Goal: Transaction & Acquisition: Purchase product/service

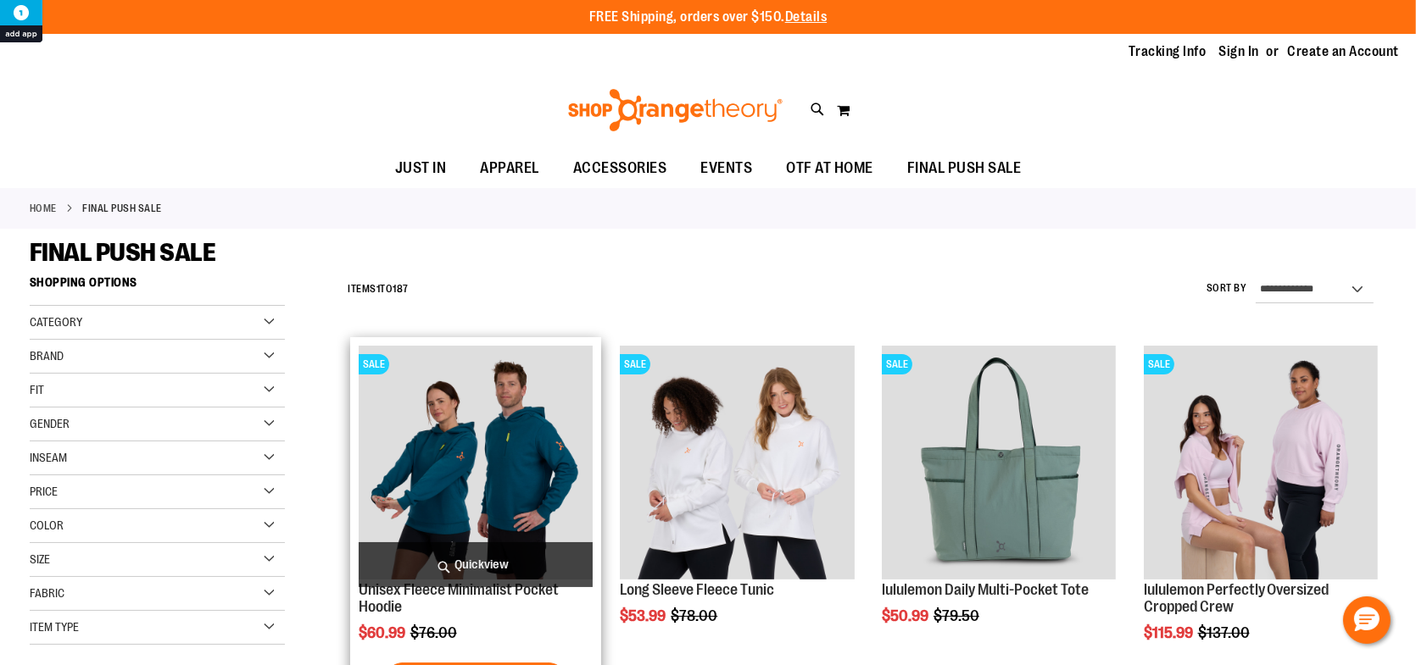
click at [516, 476] on img "product" at bounding box center [476, 463] width 234 height 234
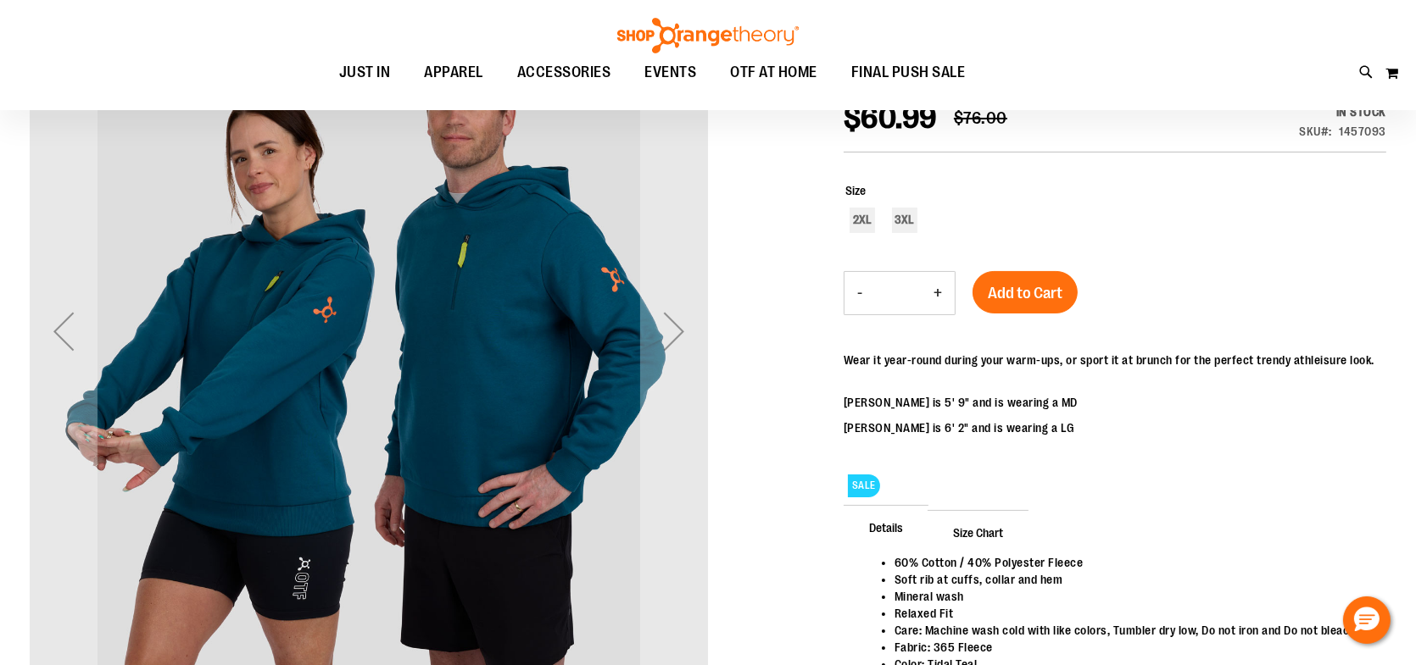
scroll to position [253, 0]
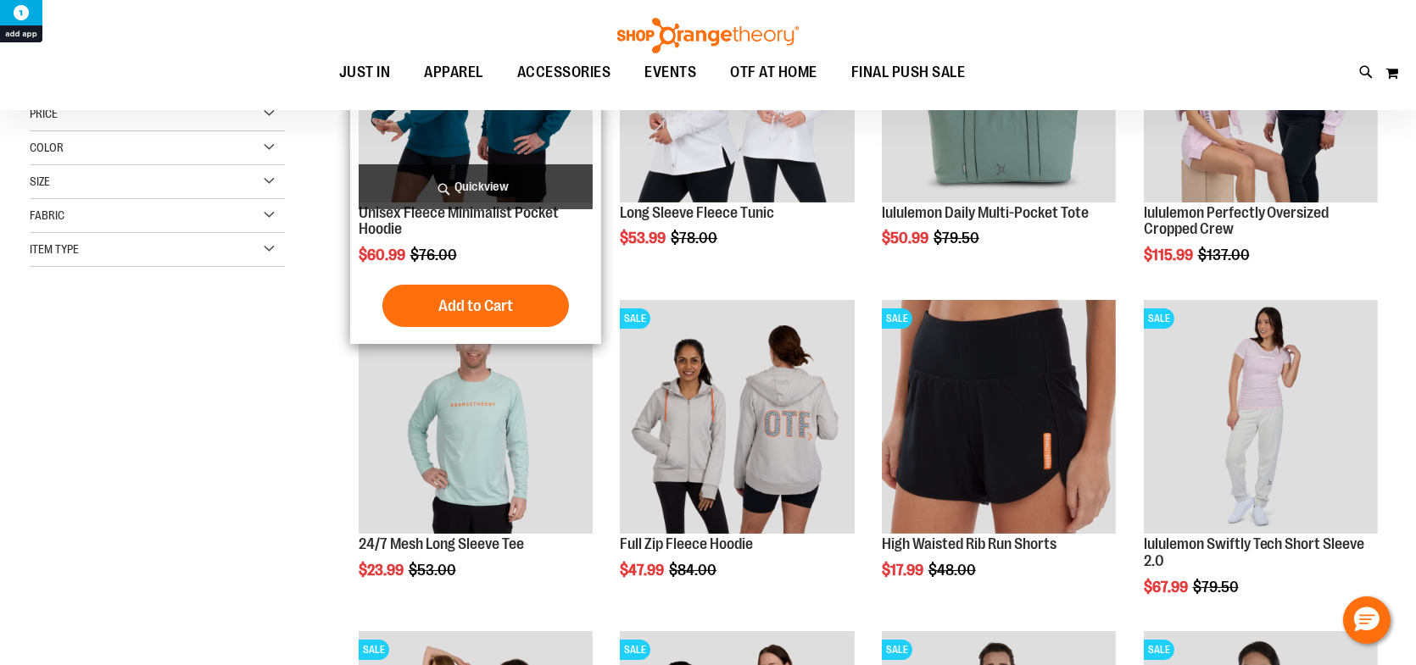
scroll to position [248, 0]
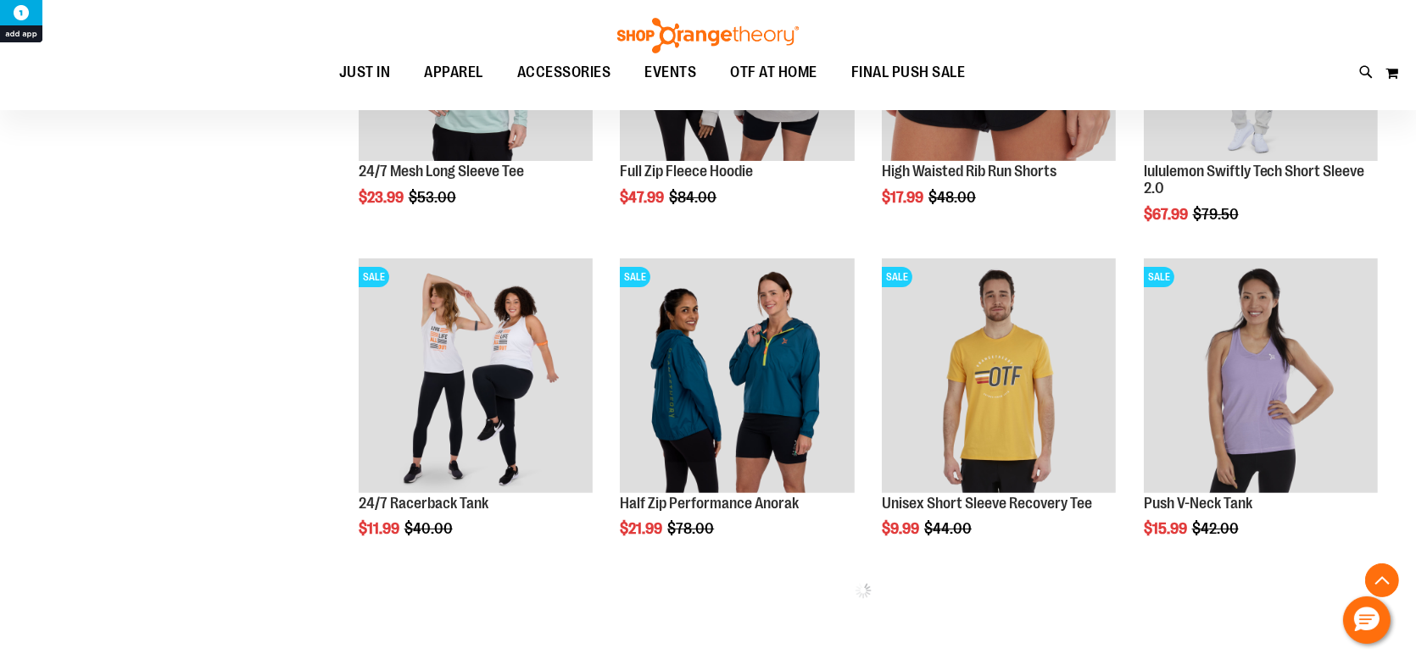
scroll to position [587, 0]
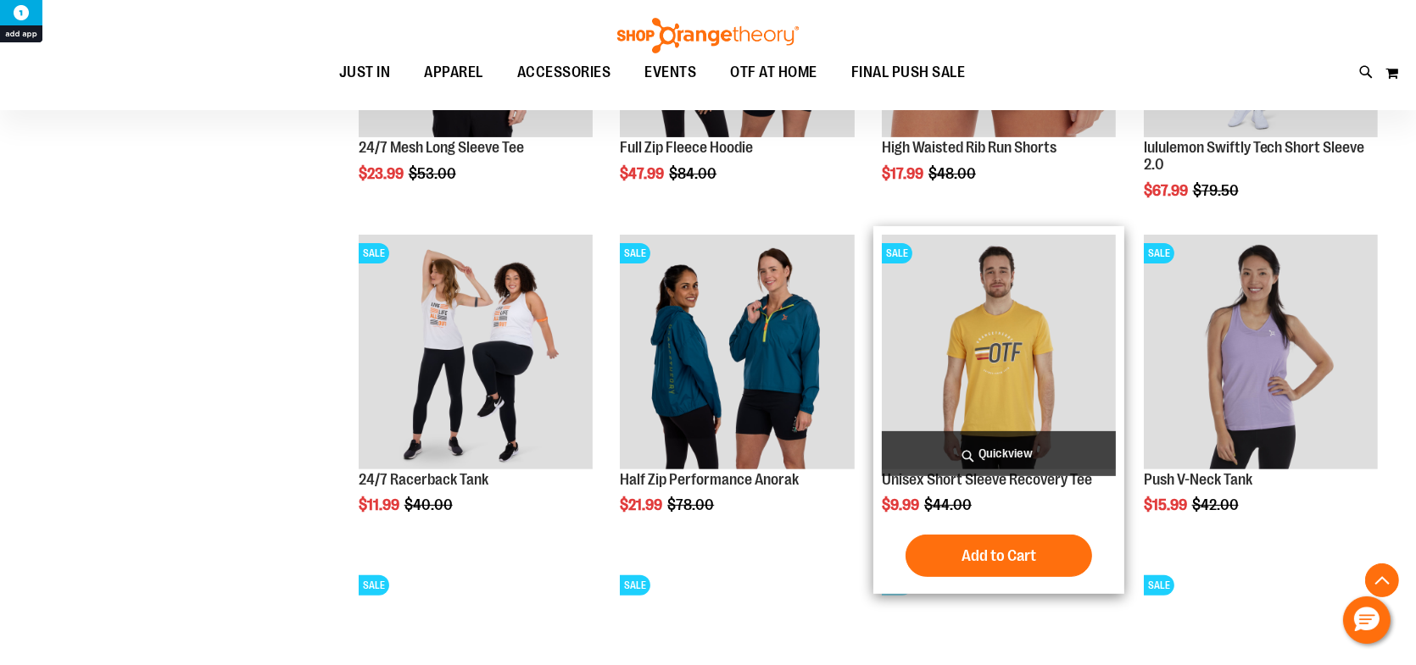
click at [943, 366] on img "product" at bounding box center [999, 352] width 234 height 234
click at [942, 366] on img "product" at bounding box center [999, 352] width 234 height 234
click at [976, 321] on img "product" at bounding box center [999, 352] width 234 height 234
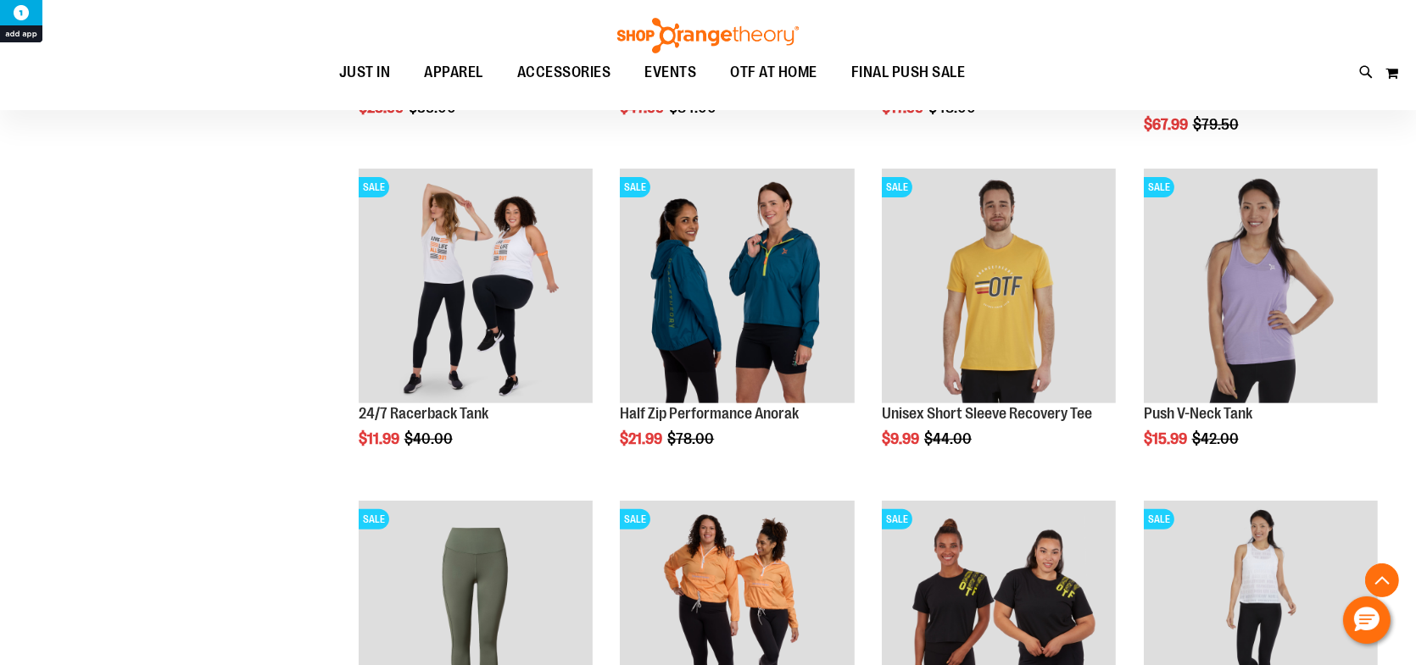
scroll to position [907, 0]
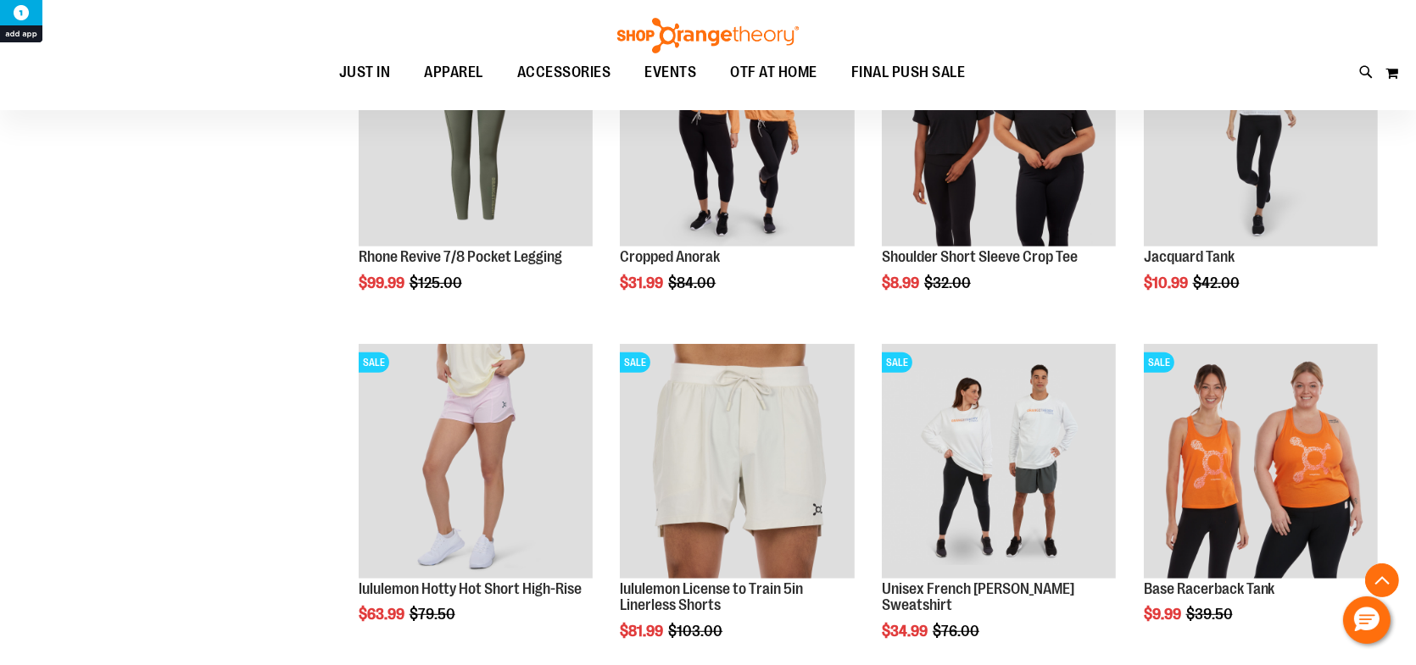
scroll to position [1161, 0]
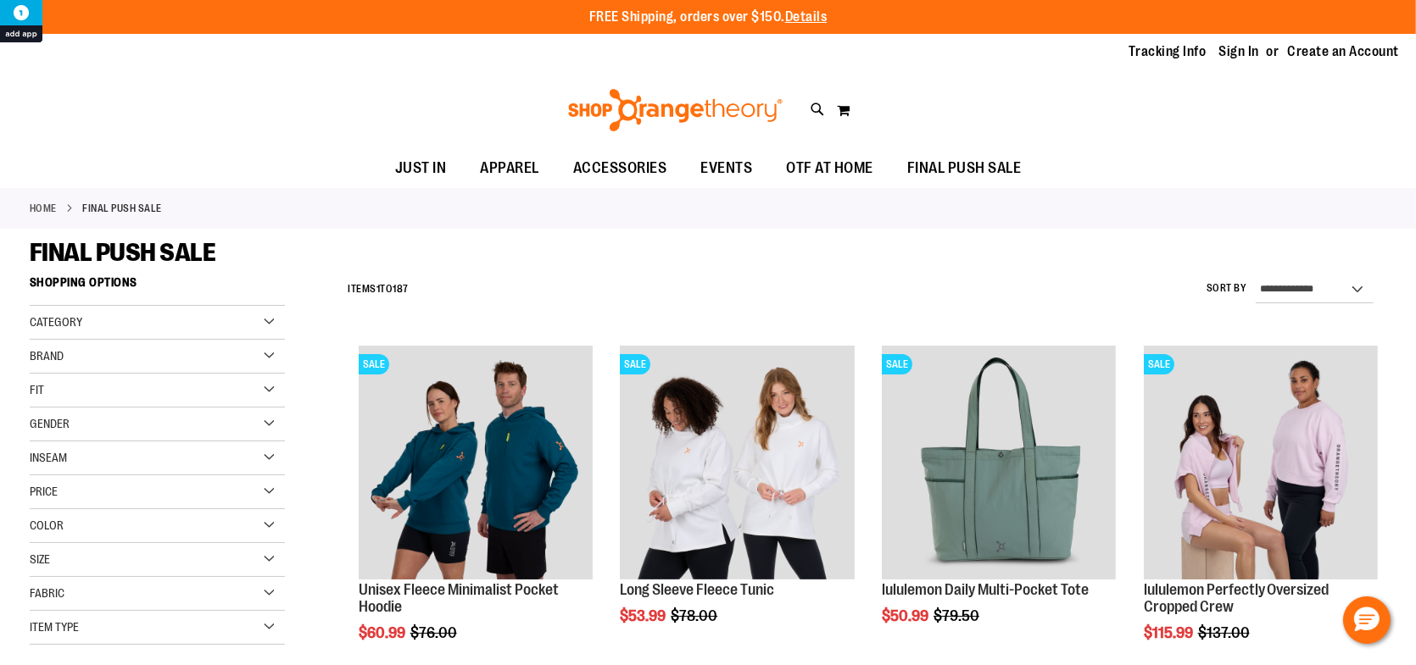
click at [52, 424] on span "Gender" at bounding box center [50, 424] width 40 height 14
click at [41, 491] on link "Unisex 31 items" at bounding box center [147, 495] width 245 height 18
click at [36, 493] on link "Unisex 31 items" at bounding box center [147, 495] width 245 height 18
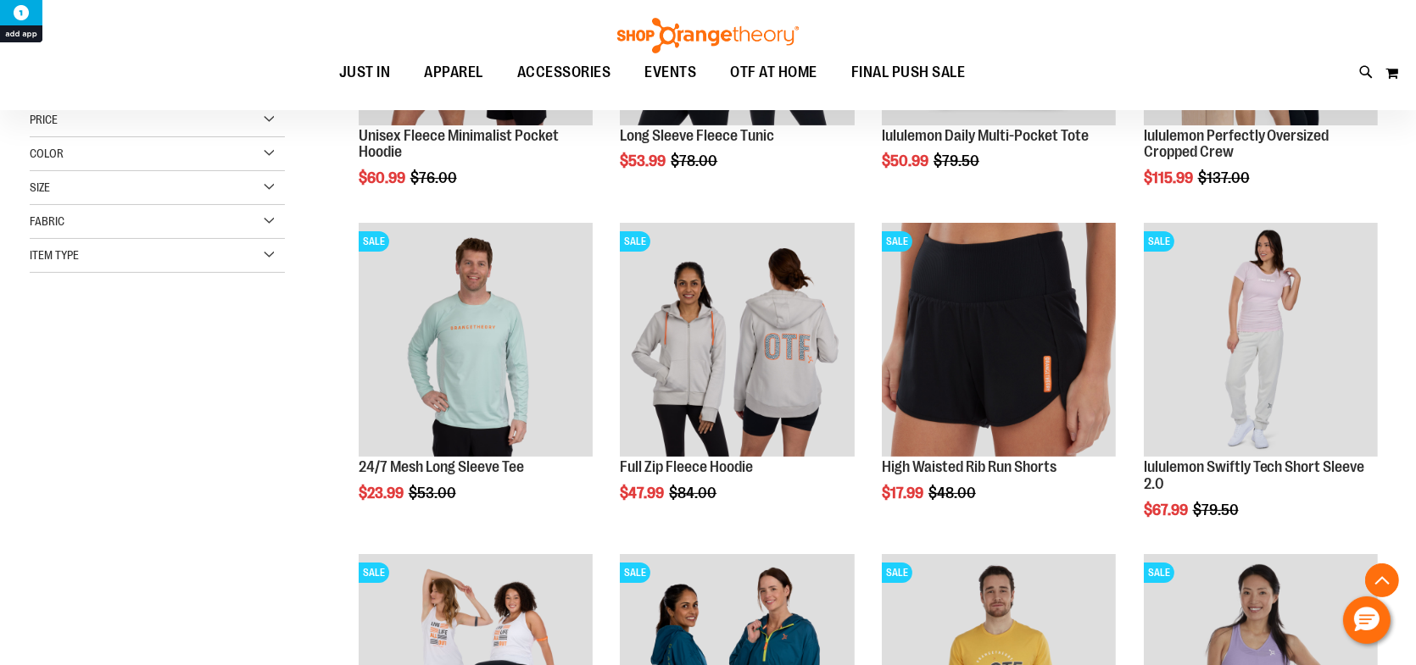
scroll to position [30, 0]
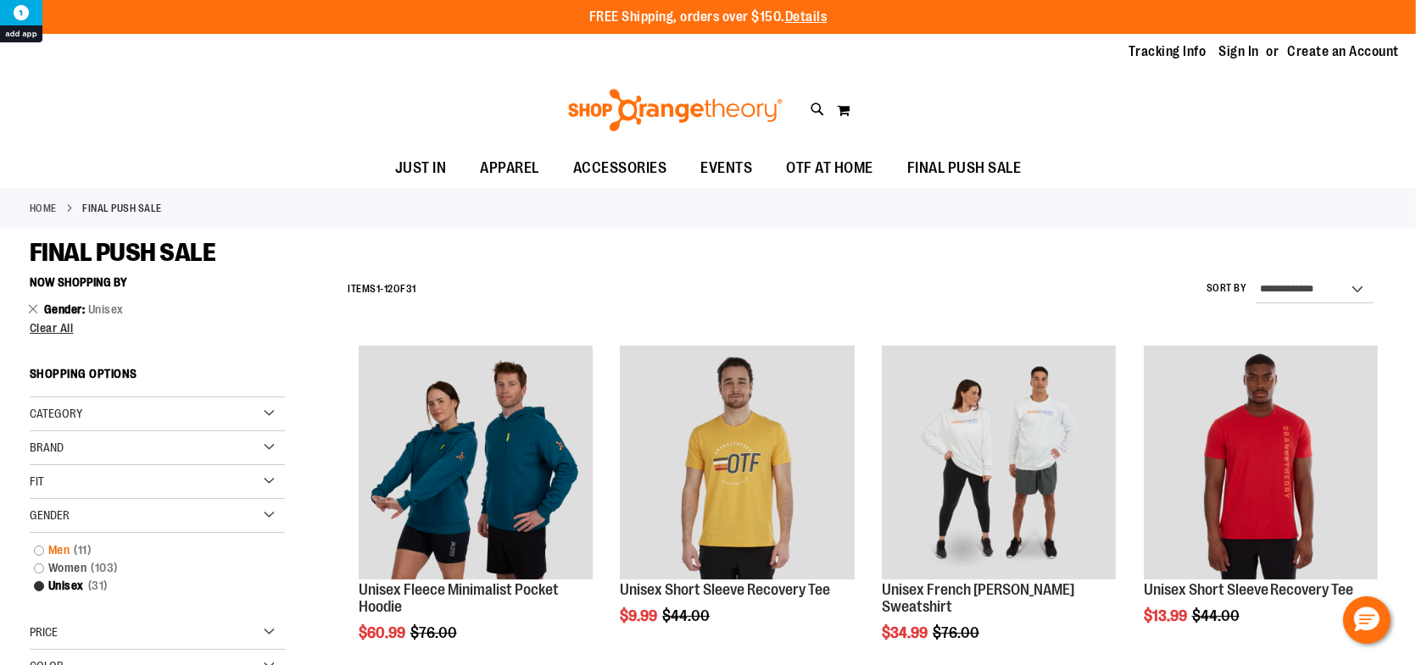
click at [39, 546] on link "Men 11 items" at bounding box center [147, 551] width 245 height 18
click at [39, 548] on link "Men 11 items" at bounding box center [147, 551] width 245 height 18
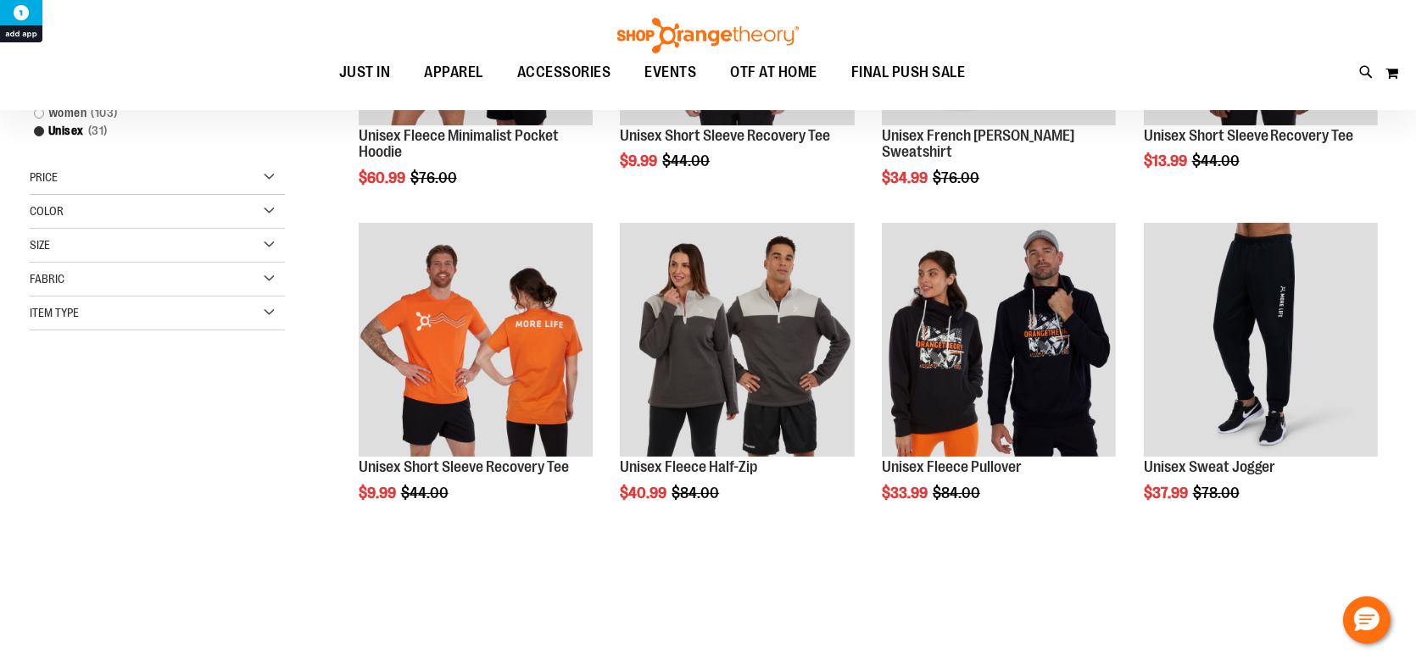
scroll to position [97, 0]
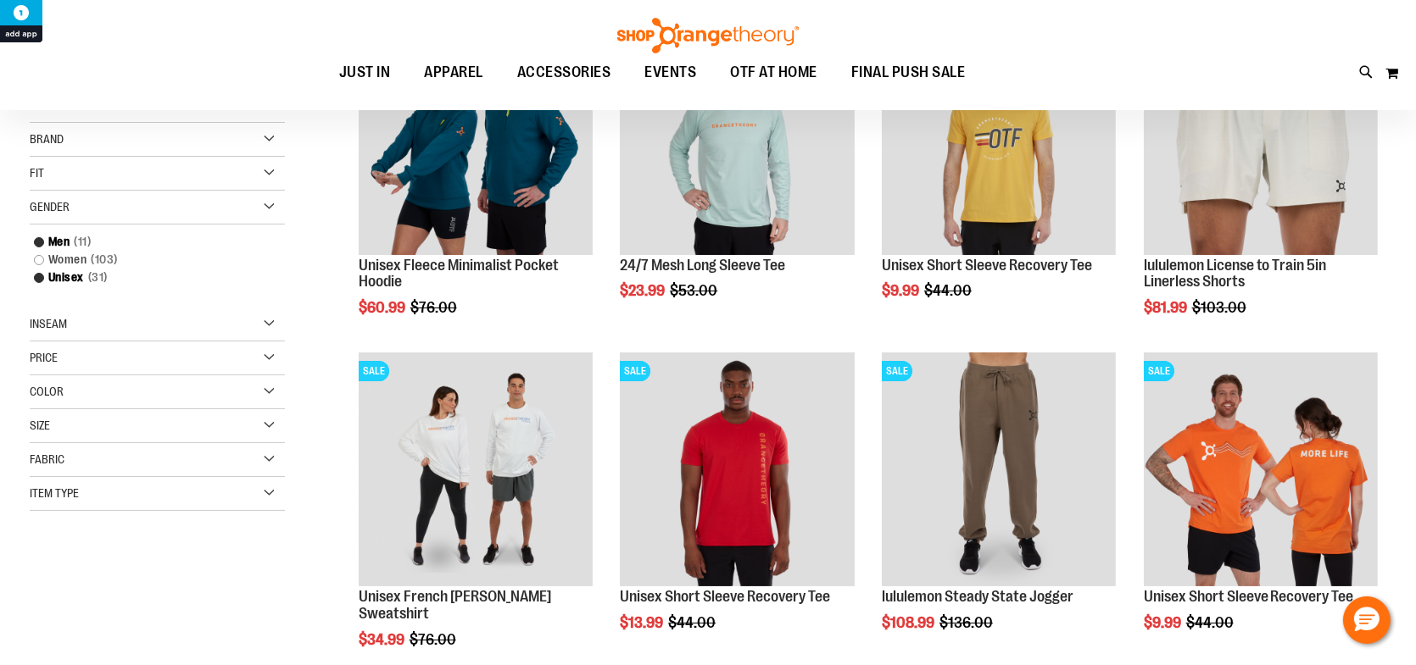
scroll to position [182, 0]
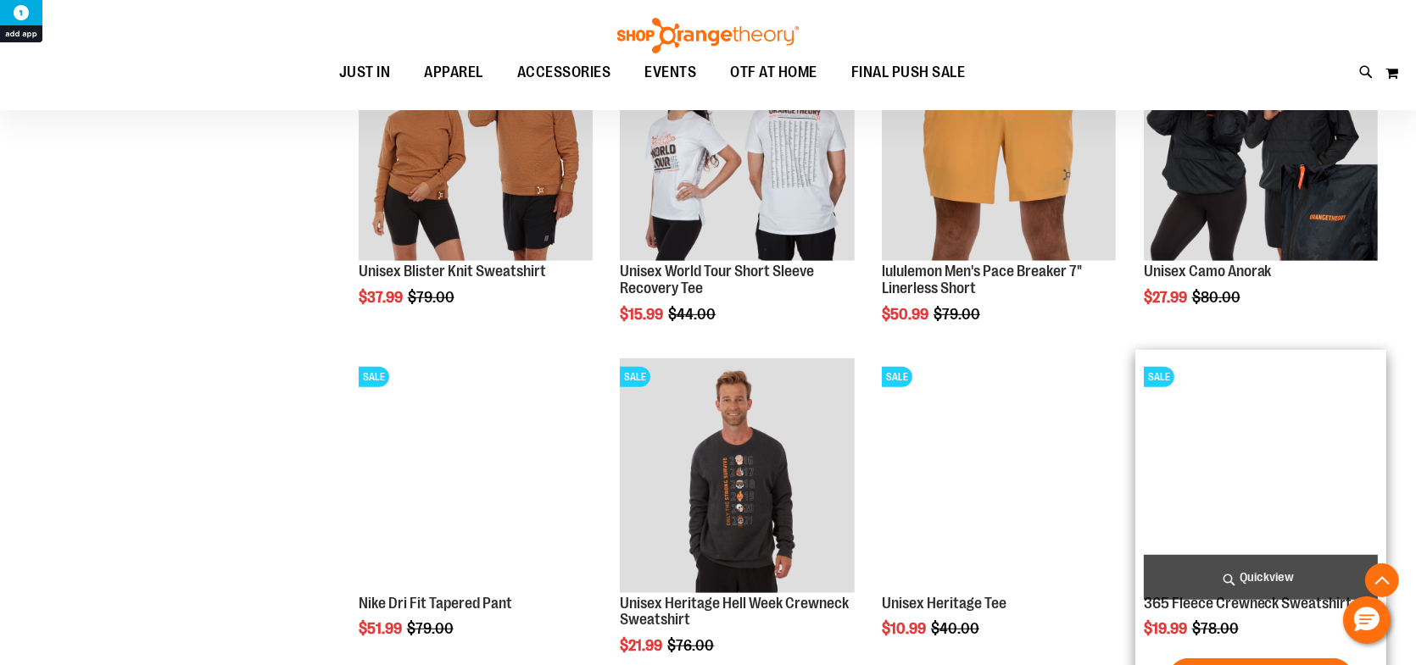
scroll to position [1110, 0]
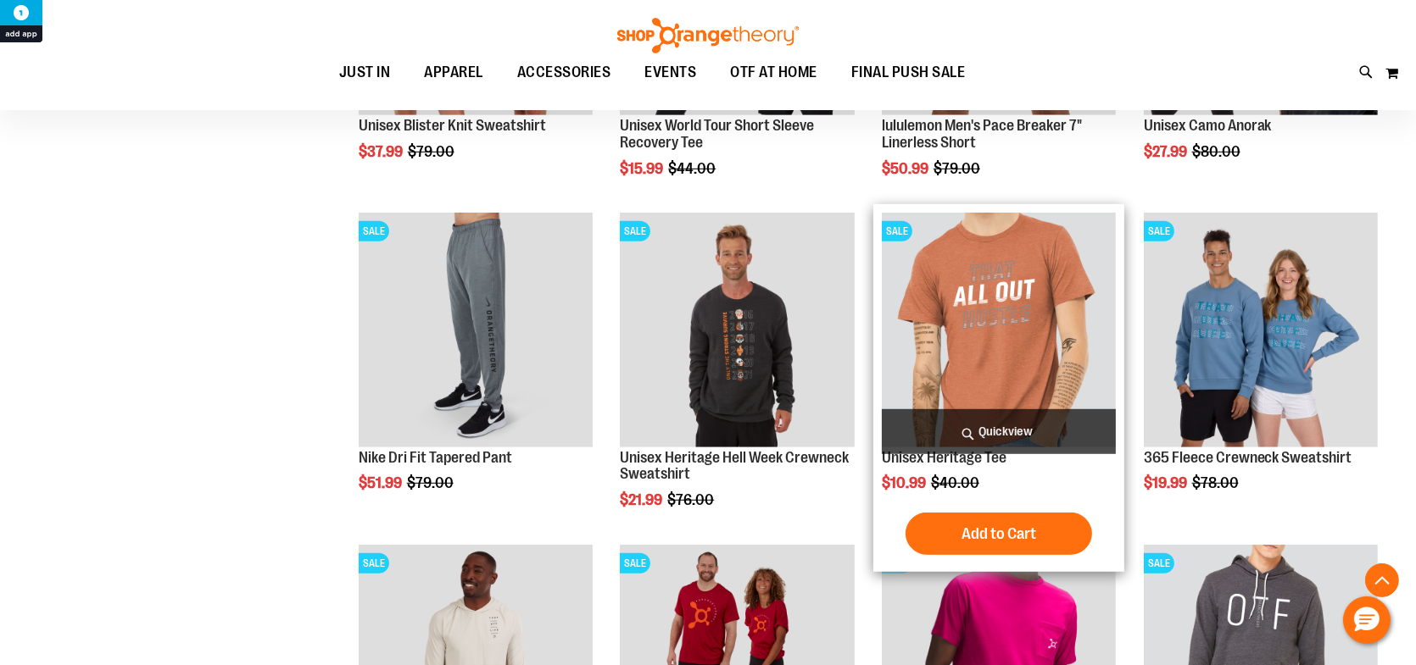
scroll to position [1364, 0]
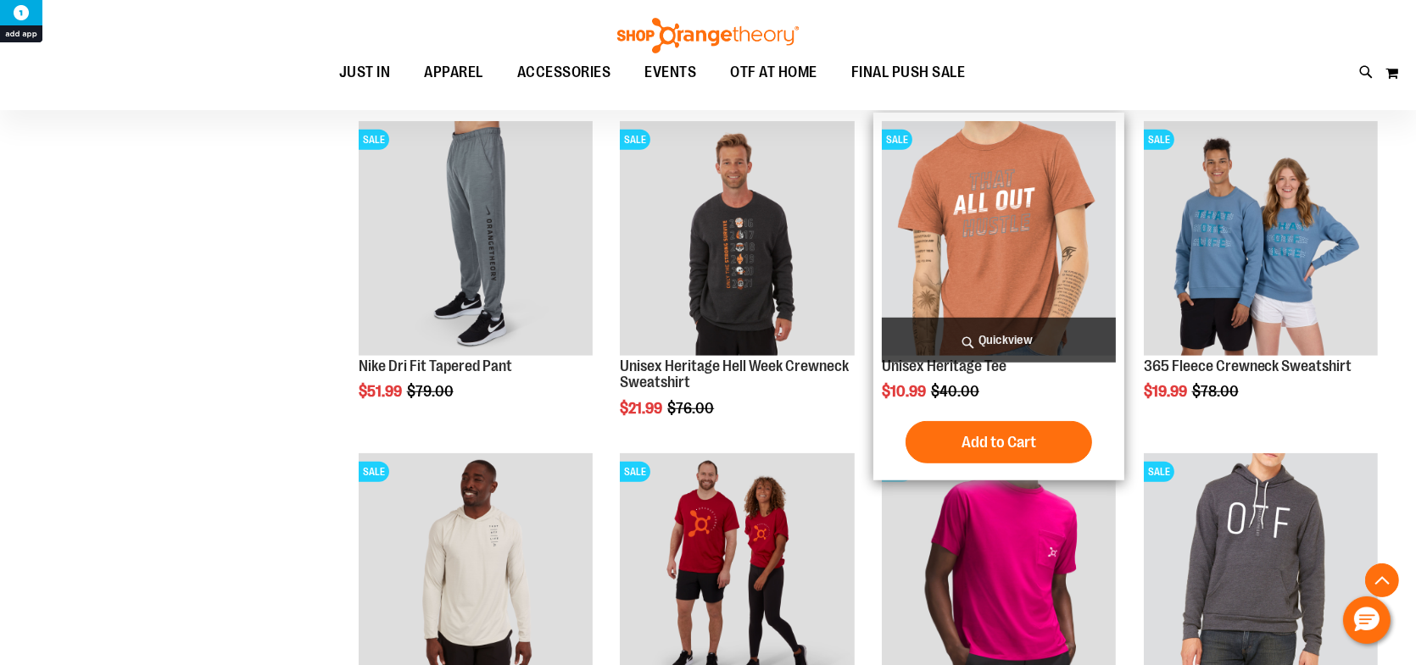
drag, startPoint x: 1054, startPoint y: 118, endPoint x: 1032, endPoint y: 215, distance: 99.9
click at [1054, 120] on div "SALE Unisex Heritage Tee $10.99 Regular Price $40.00 Quickview Add to Cart In s…" at bounding box center [998, 297] width 251 height 368
click at [1033, 217] on img "product" at bounding box center [999, 238] width 234 height 234
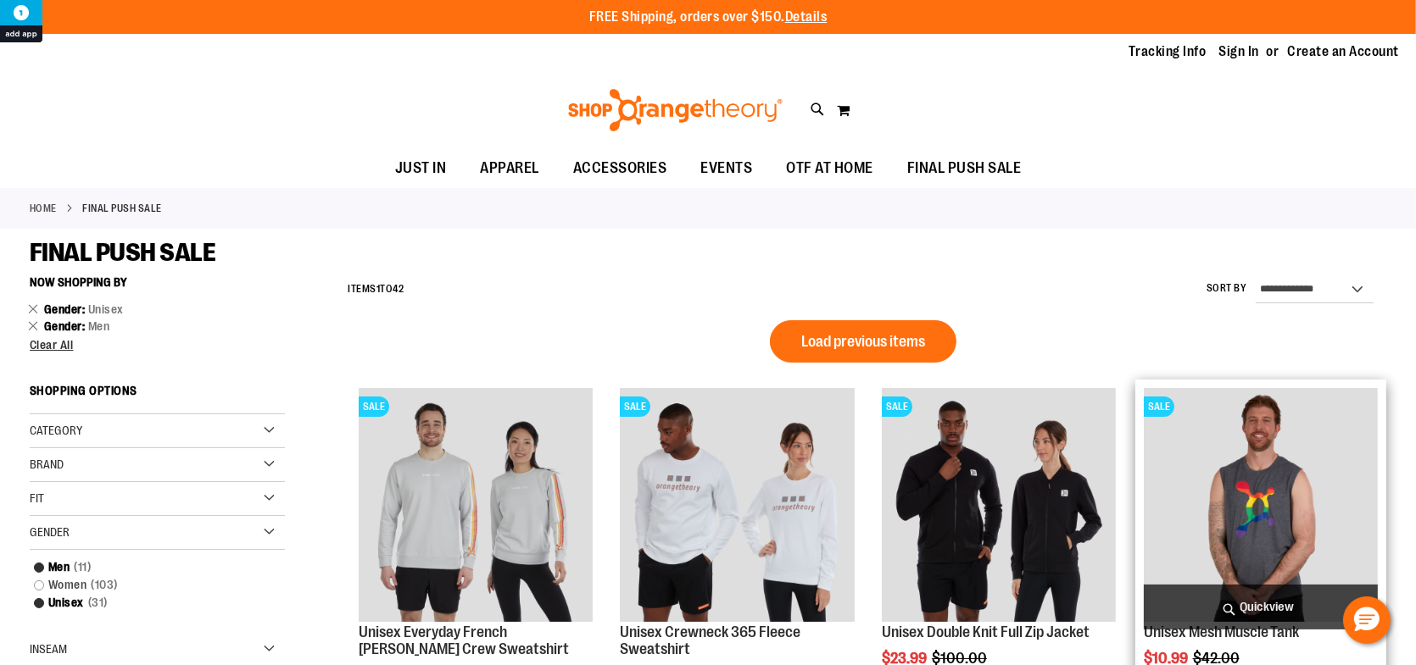
click at [1252, 438] on img "product" at bounding box center [1260, 505] width 234 height 234
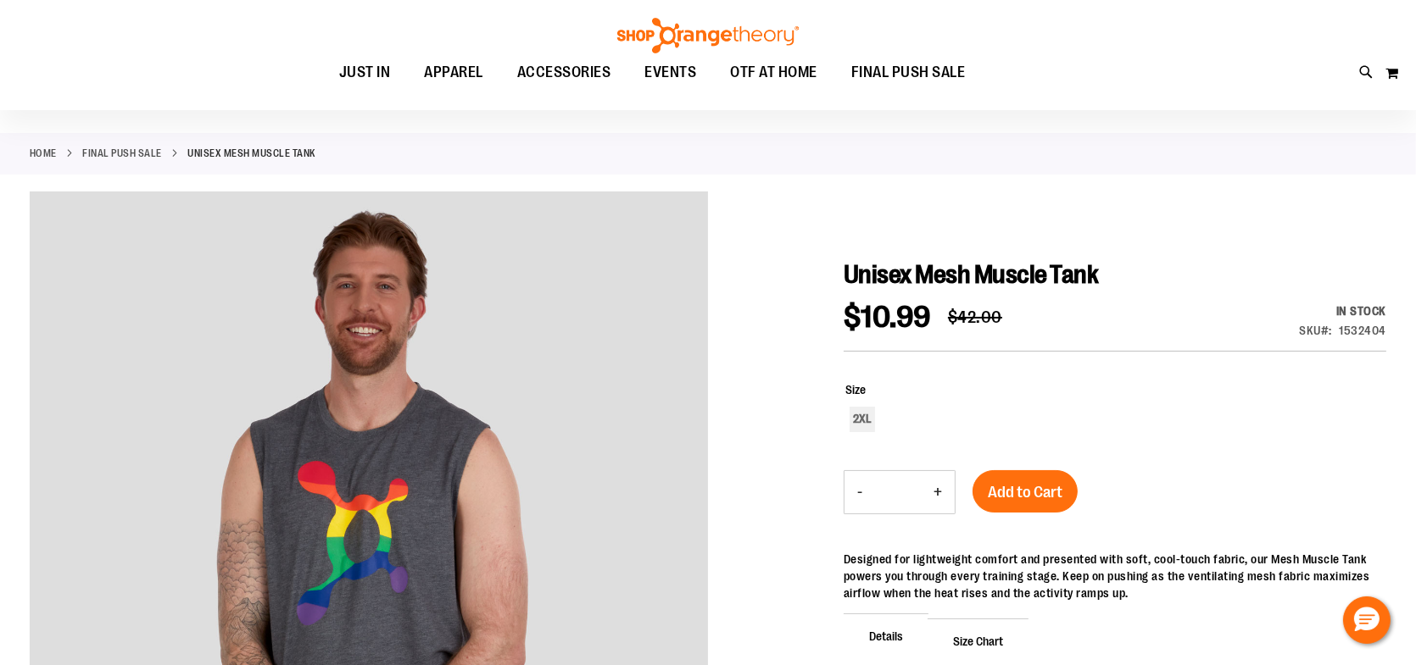
scroll to position [84, 0]
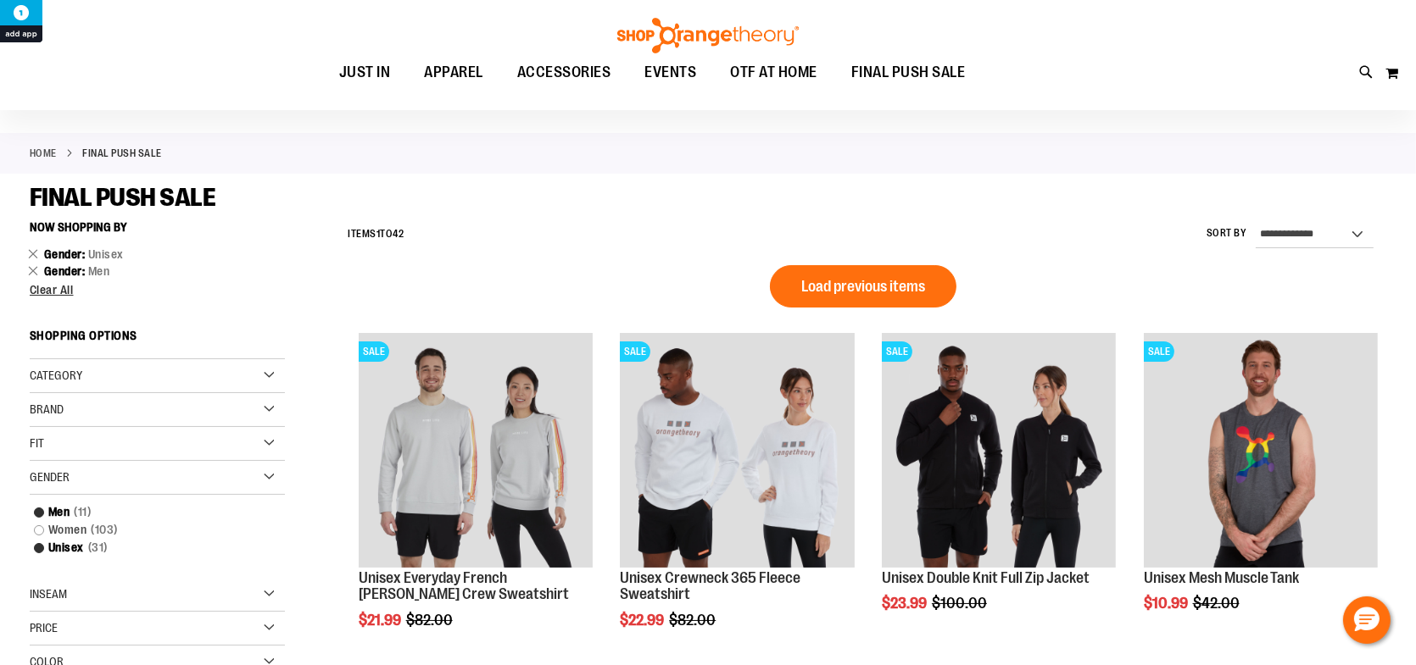
scroll to position [84, 0]
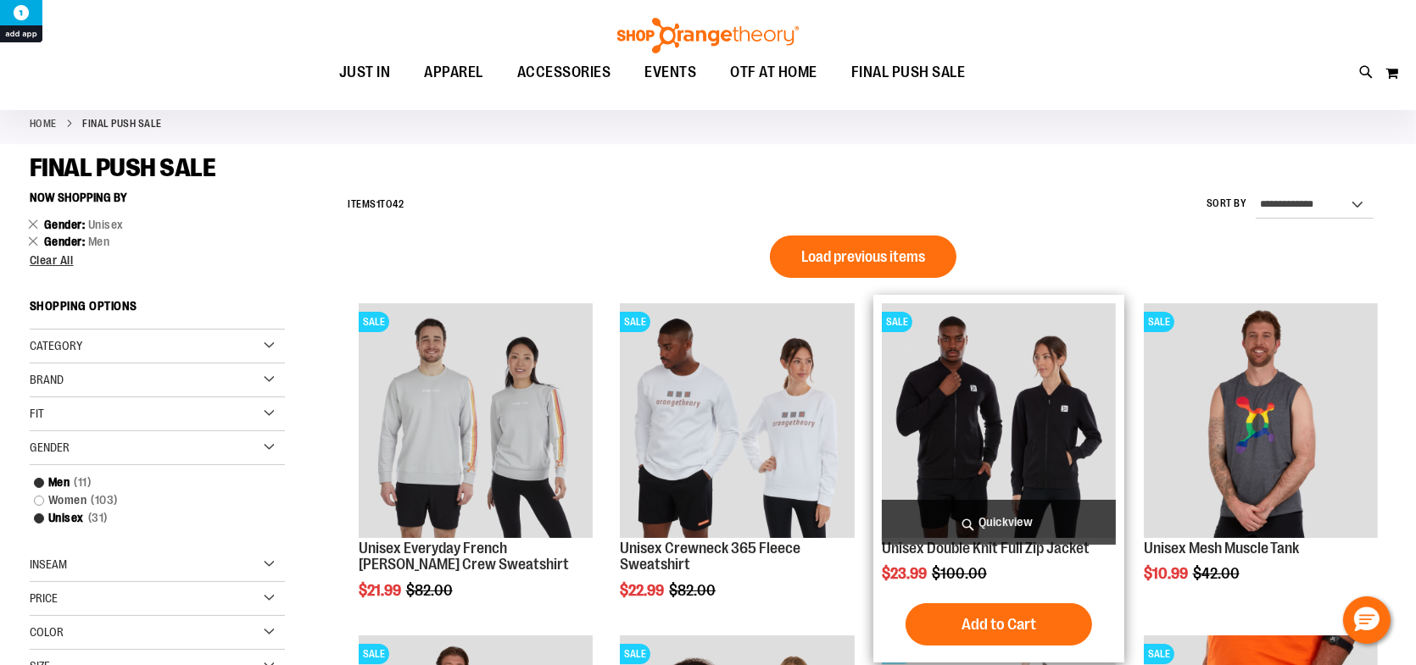
click at [1037, 436] on img "product" at bounding box center [999, 420] width 234 height 234
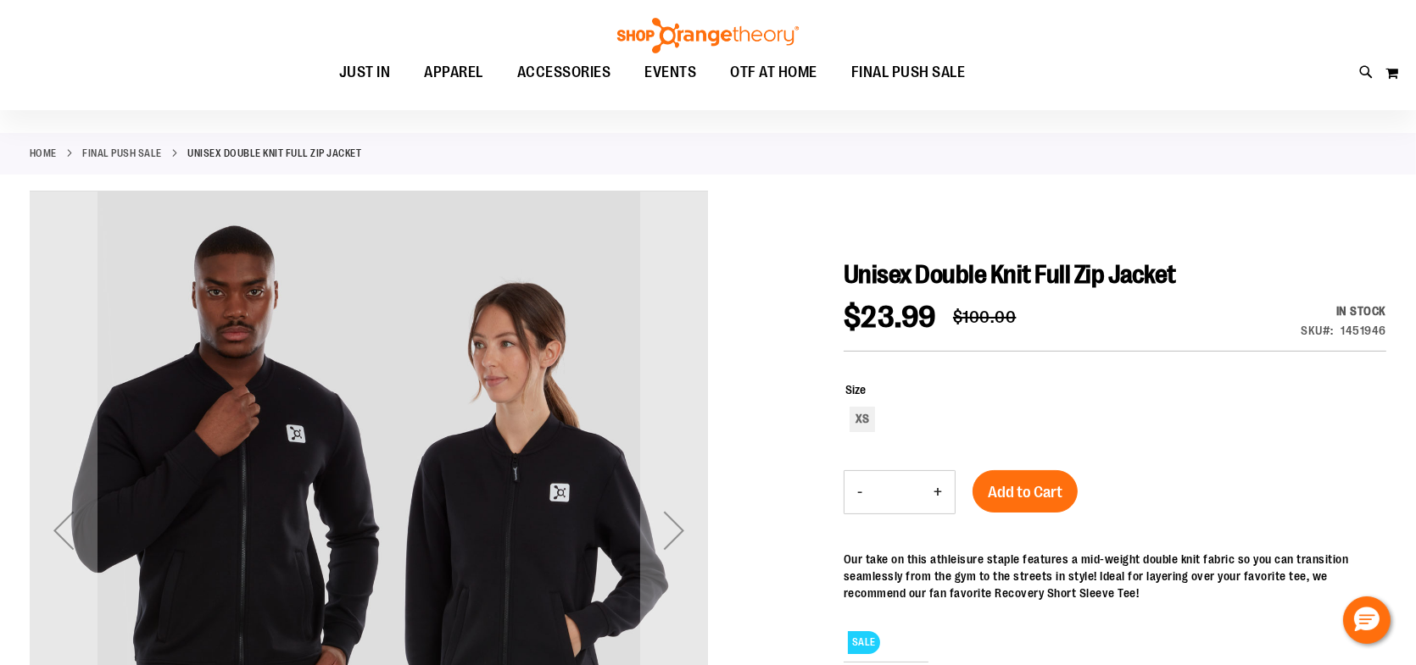
scroll to position [84, 0]
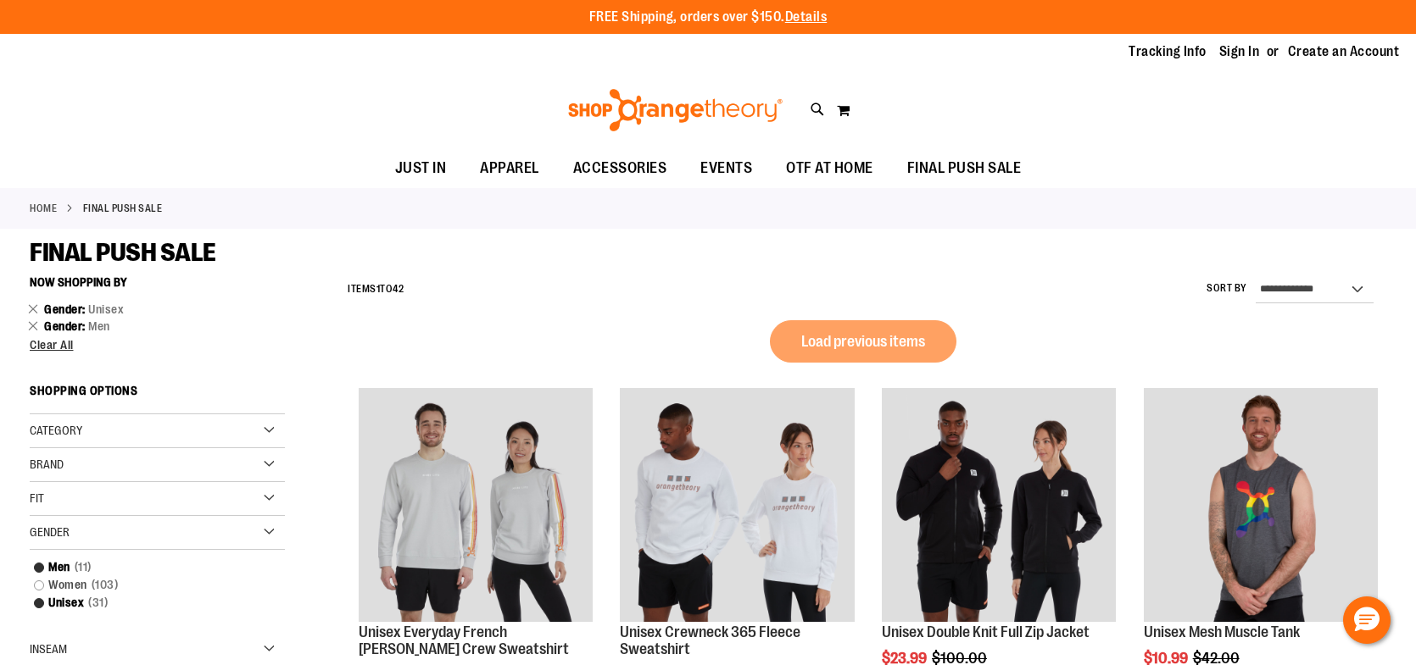
scroll to position [84, 0]
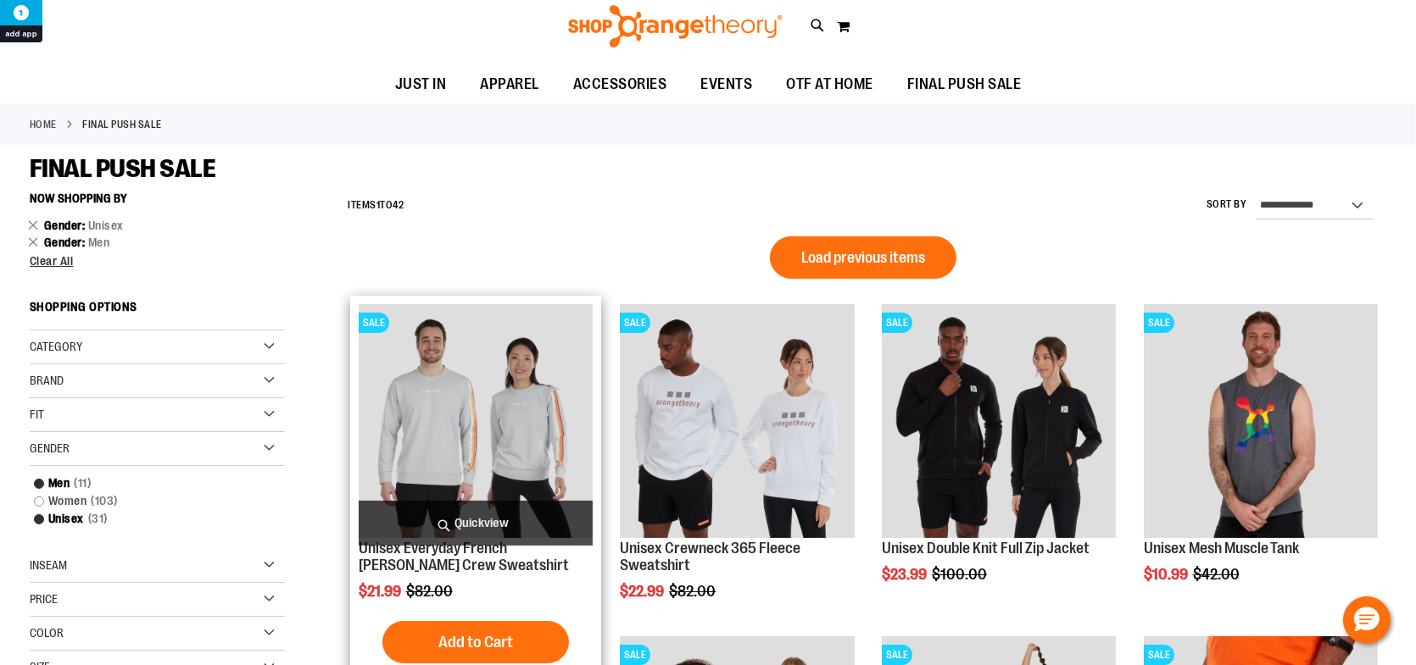
click at [525, 392] on img "product" at bounding box center [476, 421] width 234 height 234
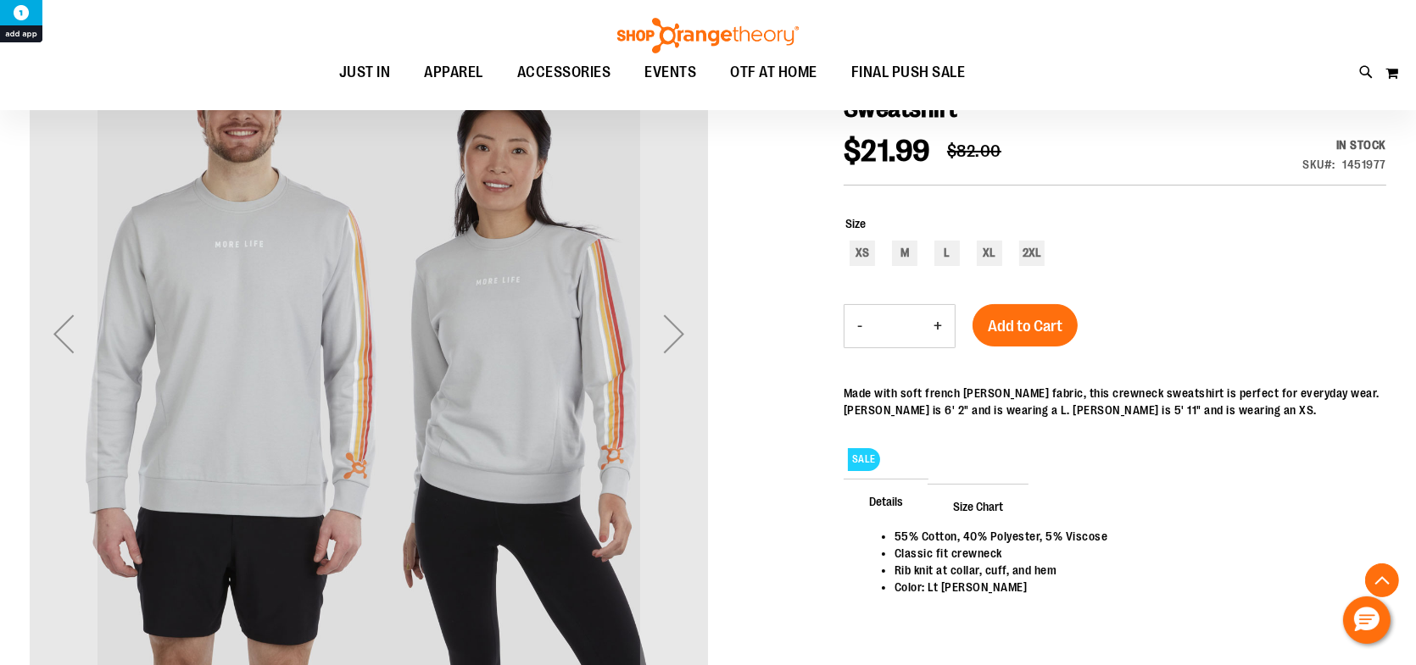
scroll to position [255, 0]
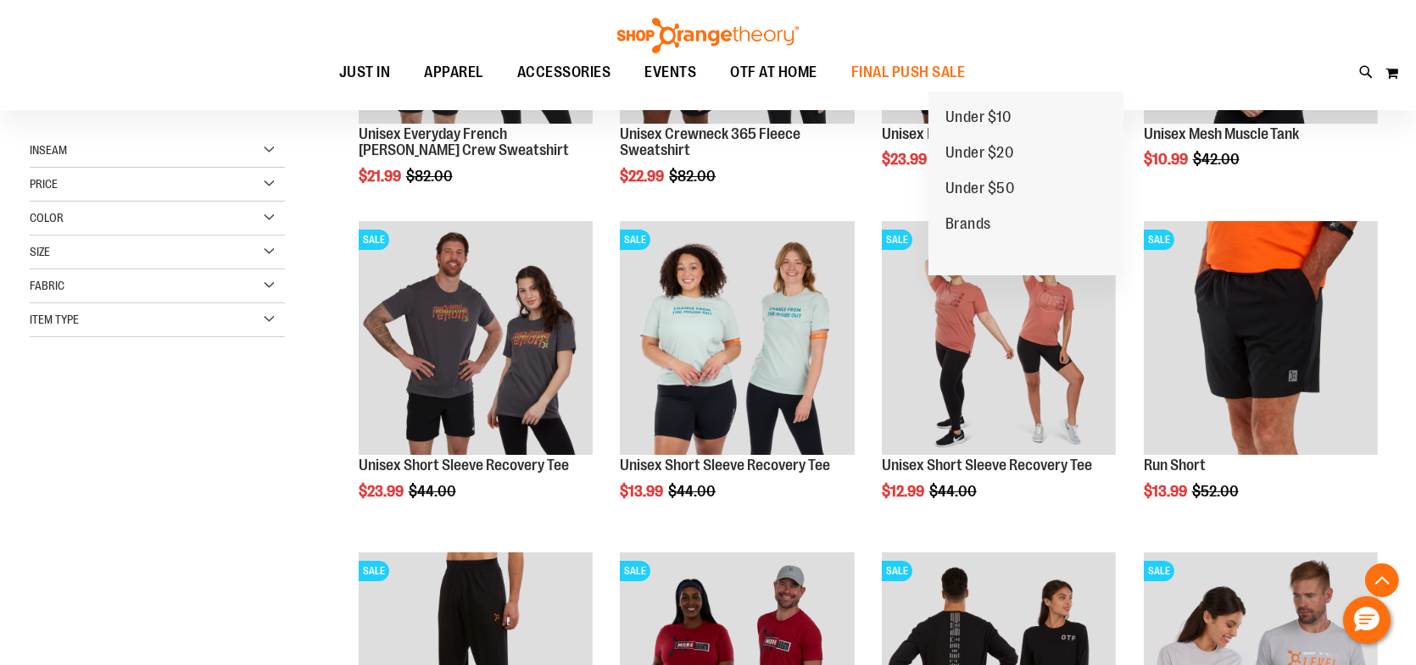
scroll to position [320, 0]
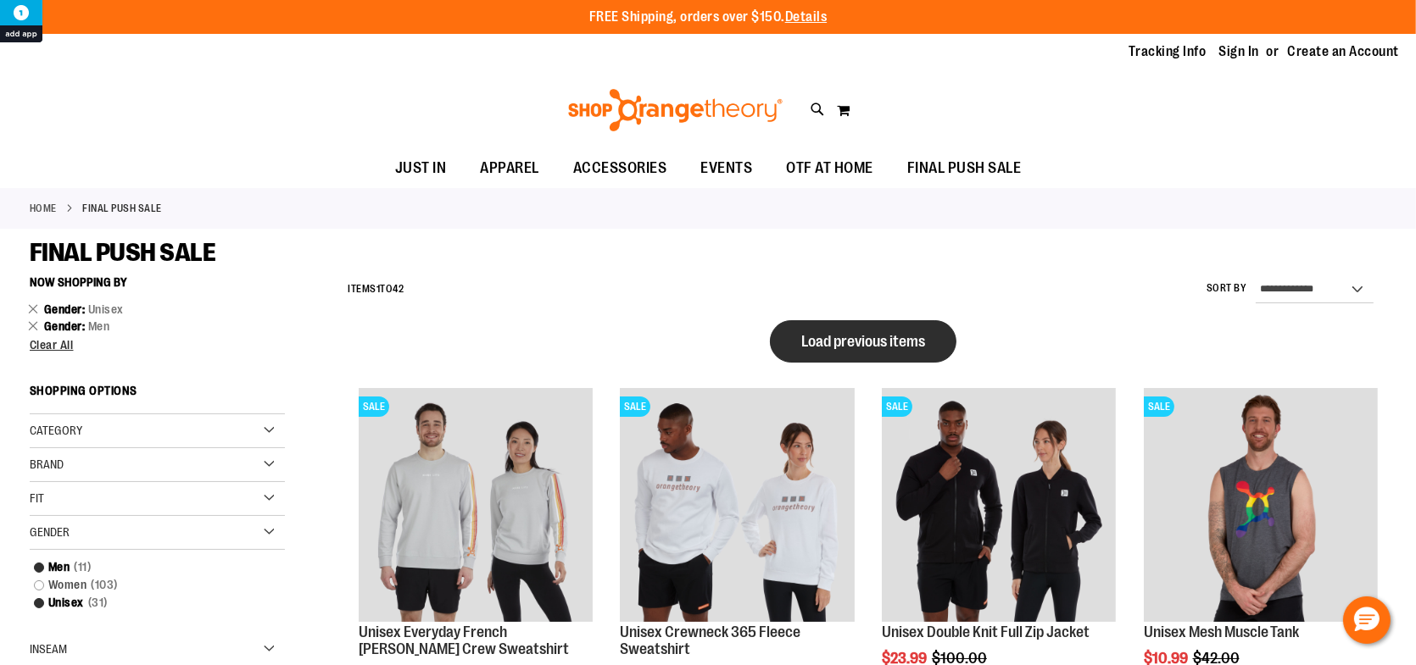
click at [906, 342] on span "Load previous items" at bounding box center [863, 341] width 124 height 17
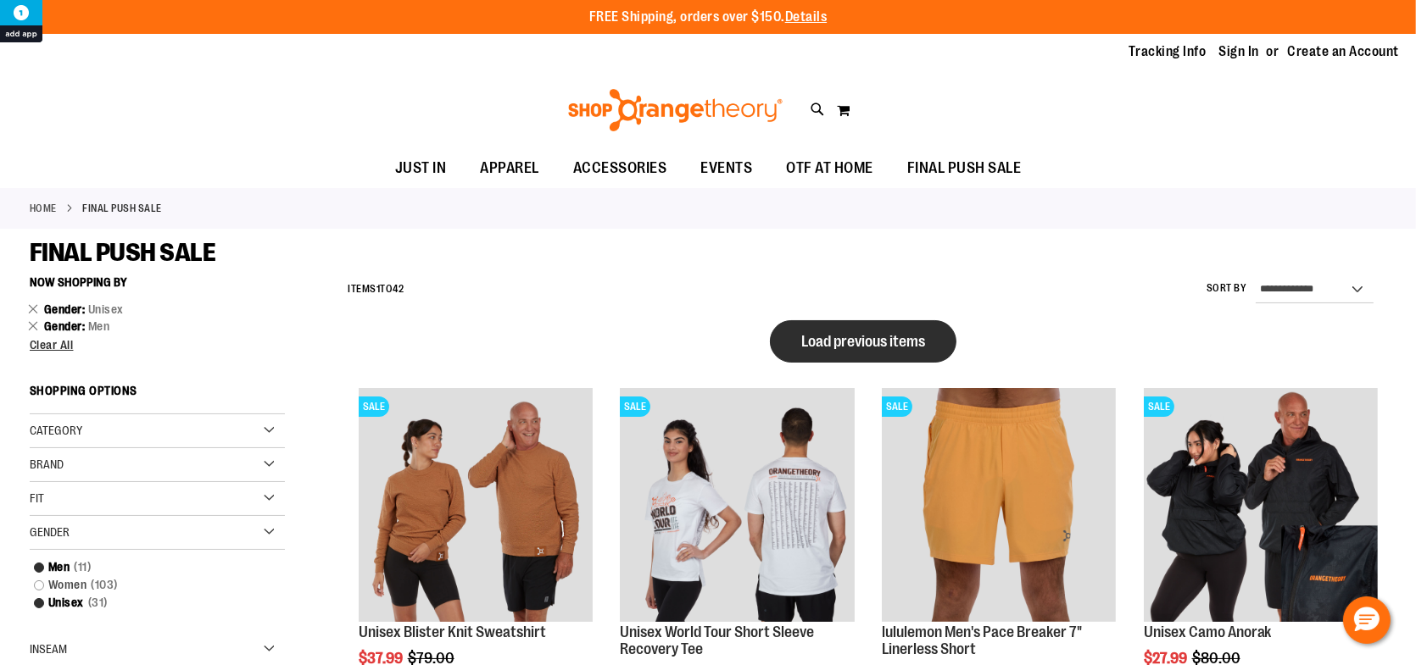
click at [898, 351] on button "Load previous items" at bounding box center [863, 341] width 186 height 42
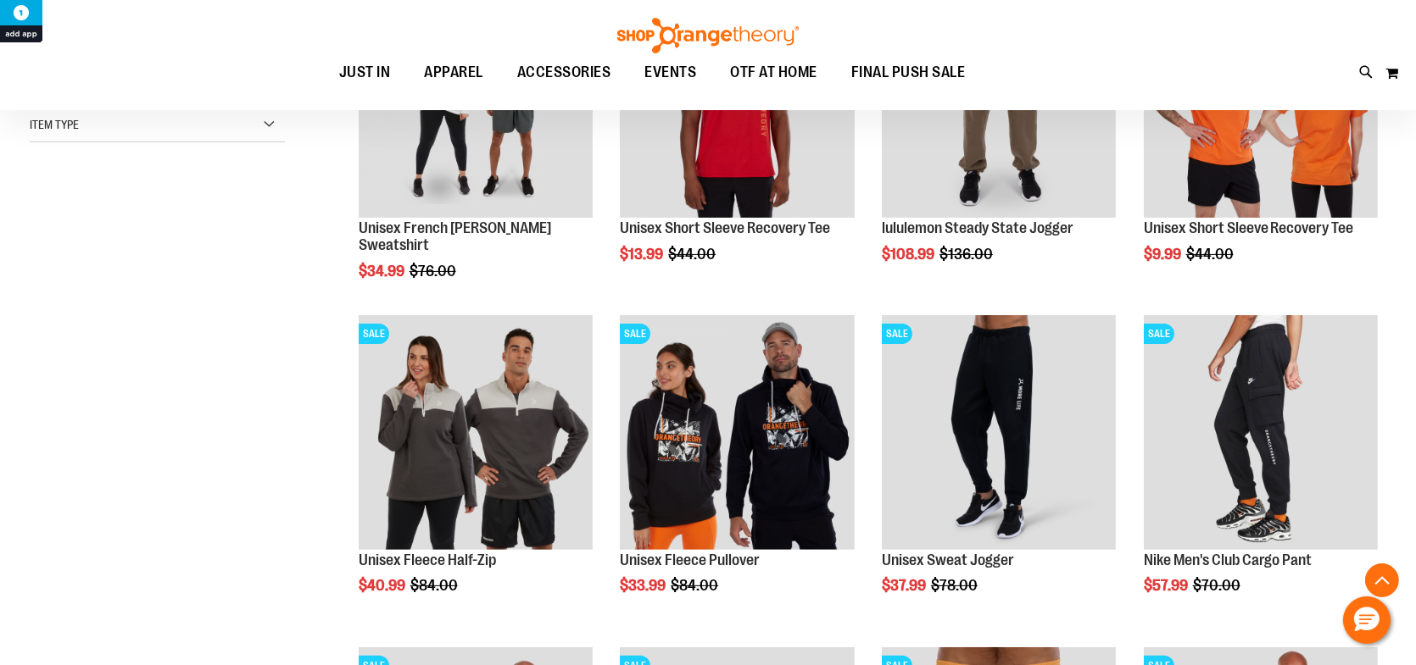
scroll to position [591, 0]
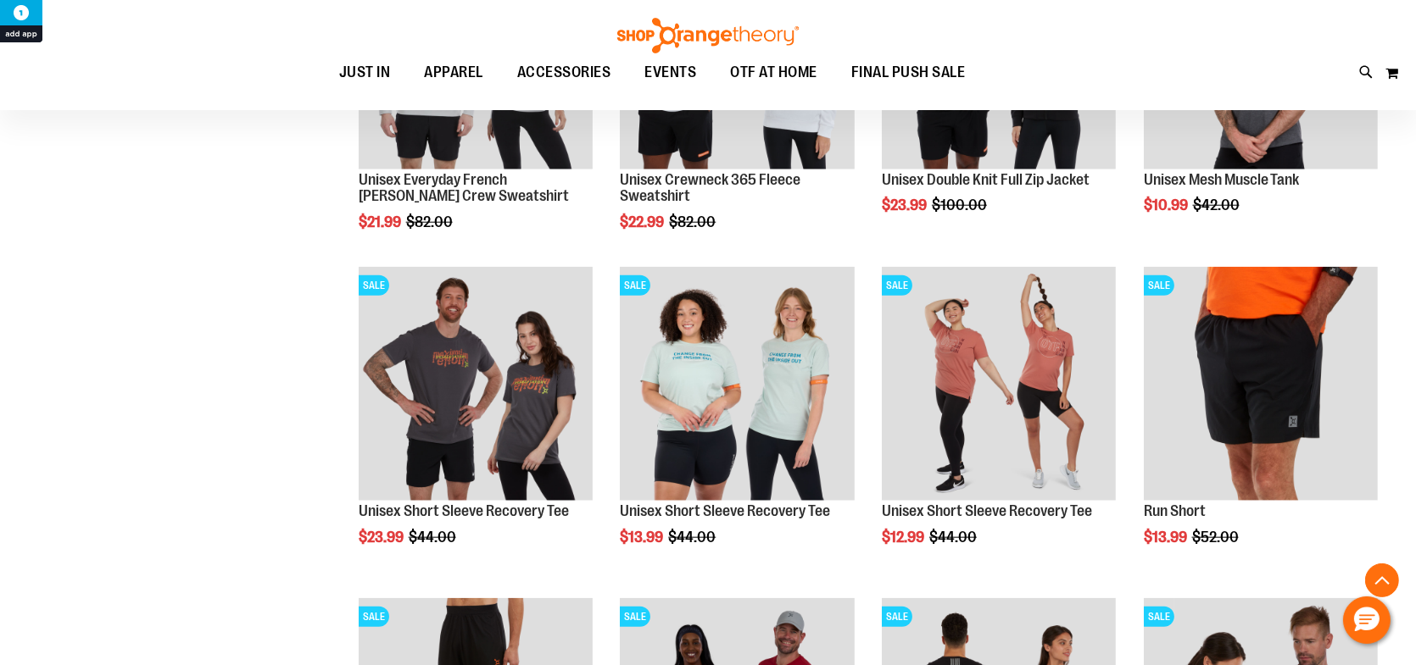
scroll to position [2286, 0]
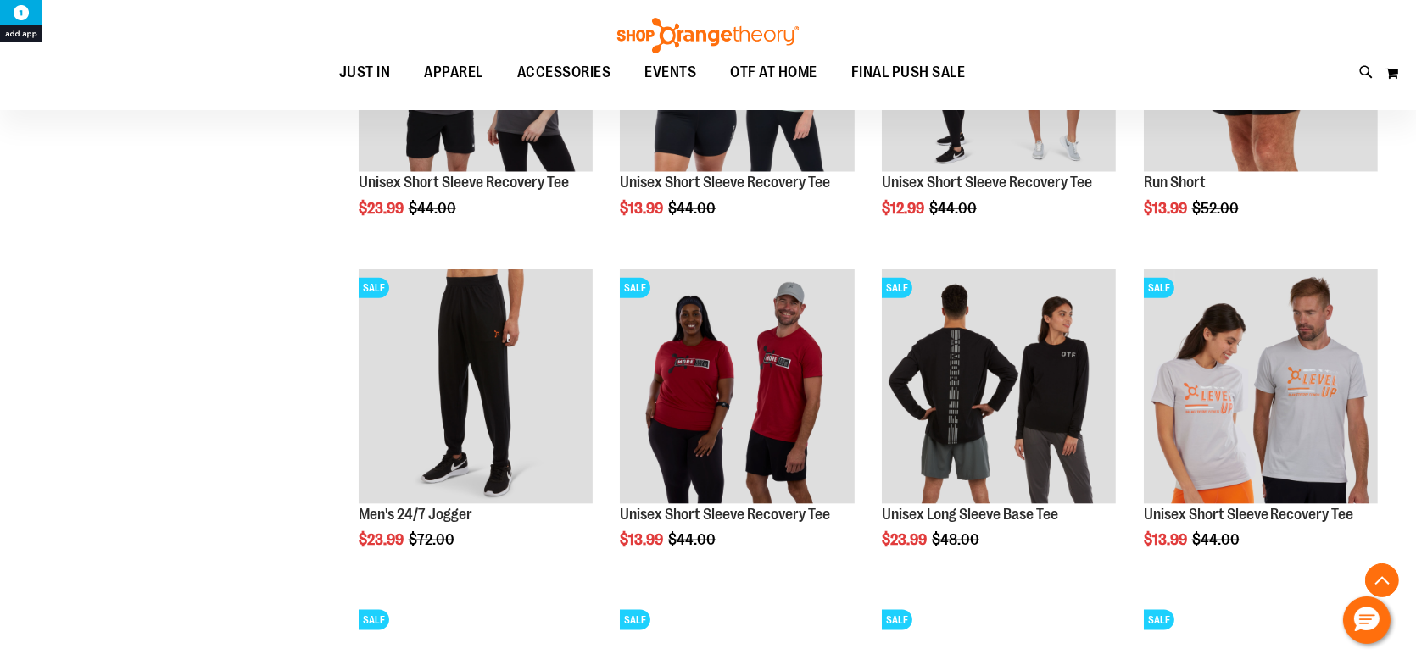
scroll to position [2456, 0]
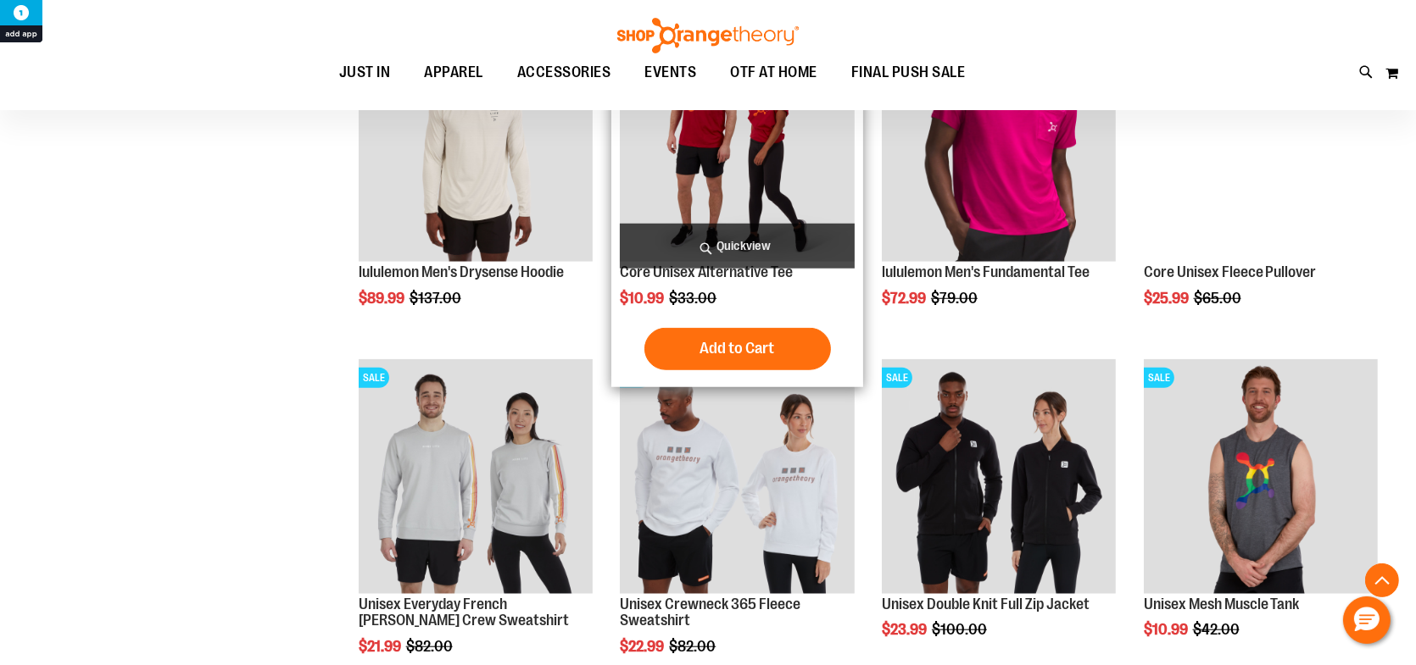
scroll to position [1608, 0]
